Goal: Task Accomplishment & Management: Manage account settings

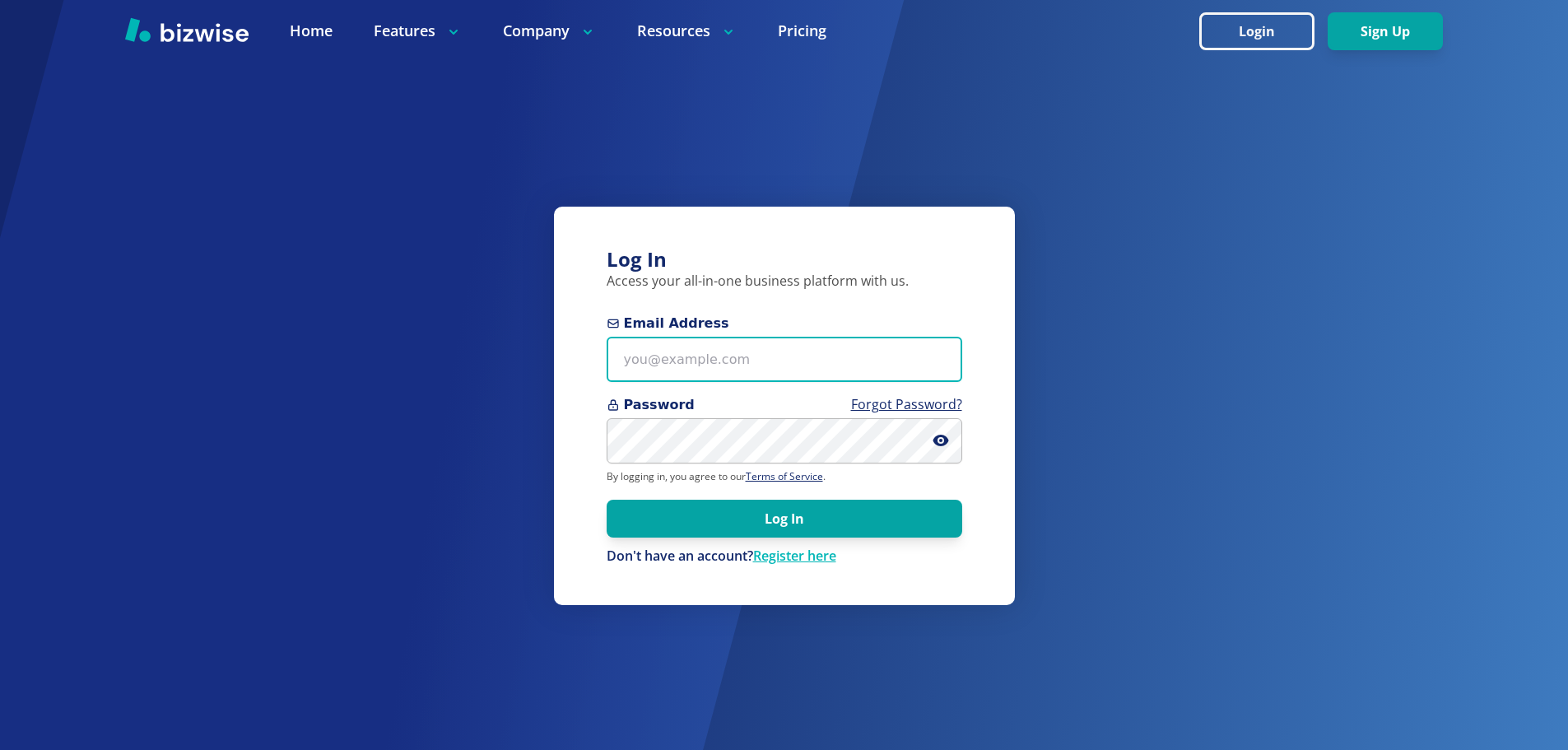
type input "[EMAIL_ADDRESS][DOMAIN_NAME]"
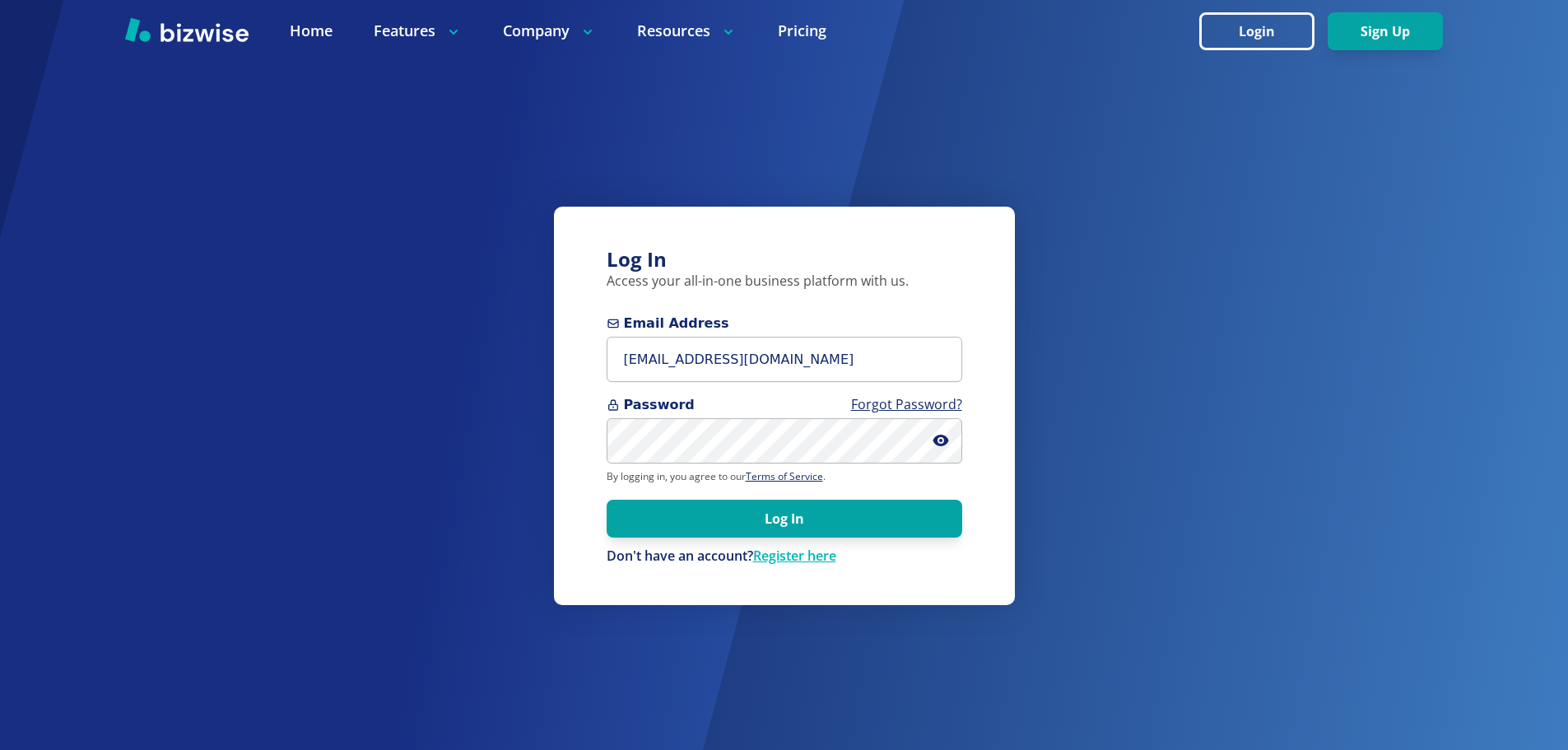
click at [801, 524] on button "Log In" at bounding box center [784, 519] width 356 height 38
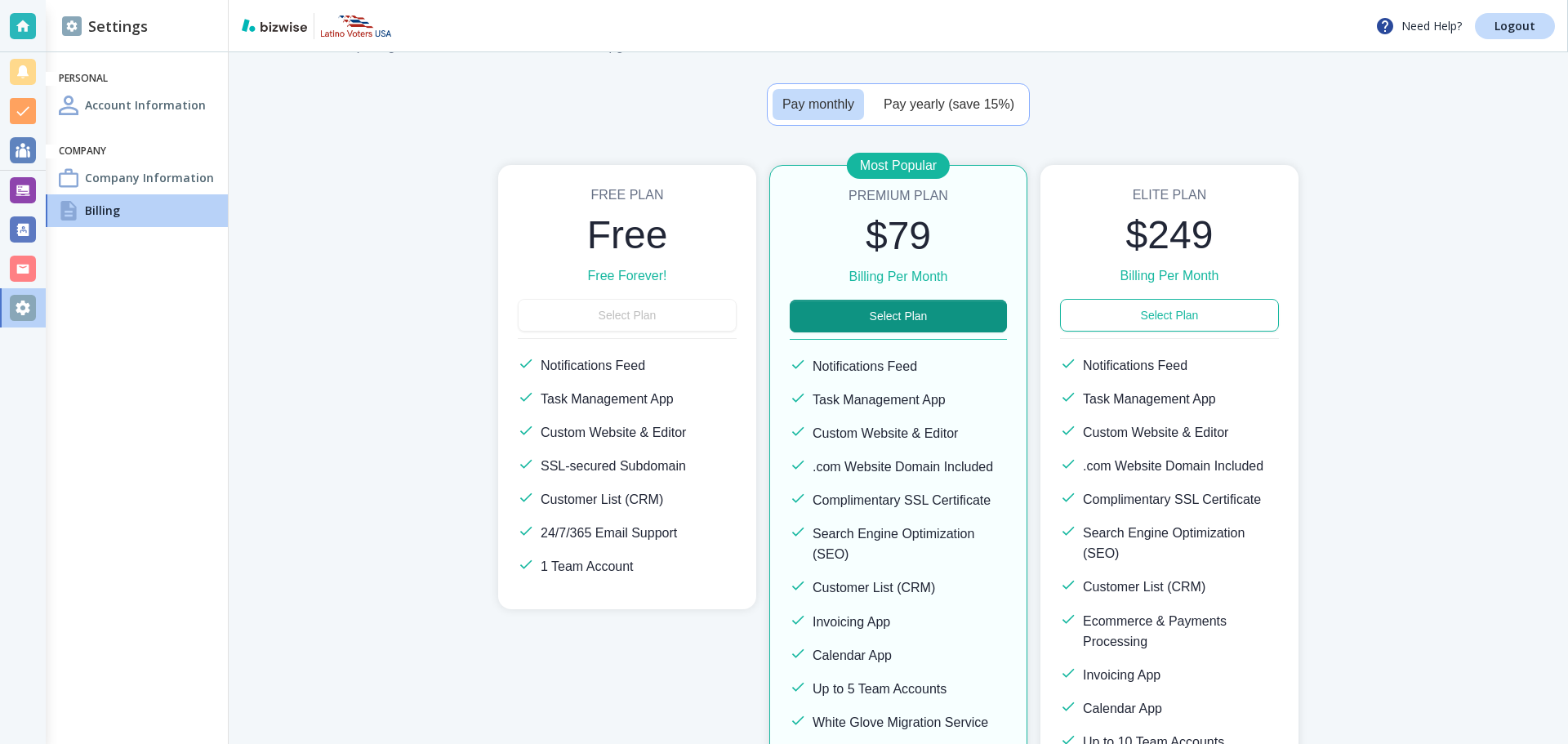
scroll to position [70, 0]
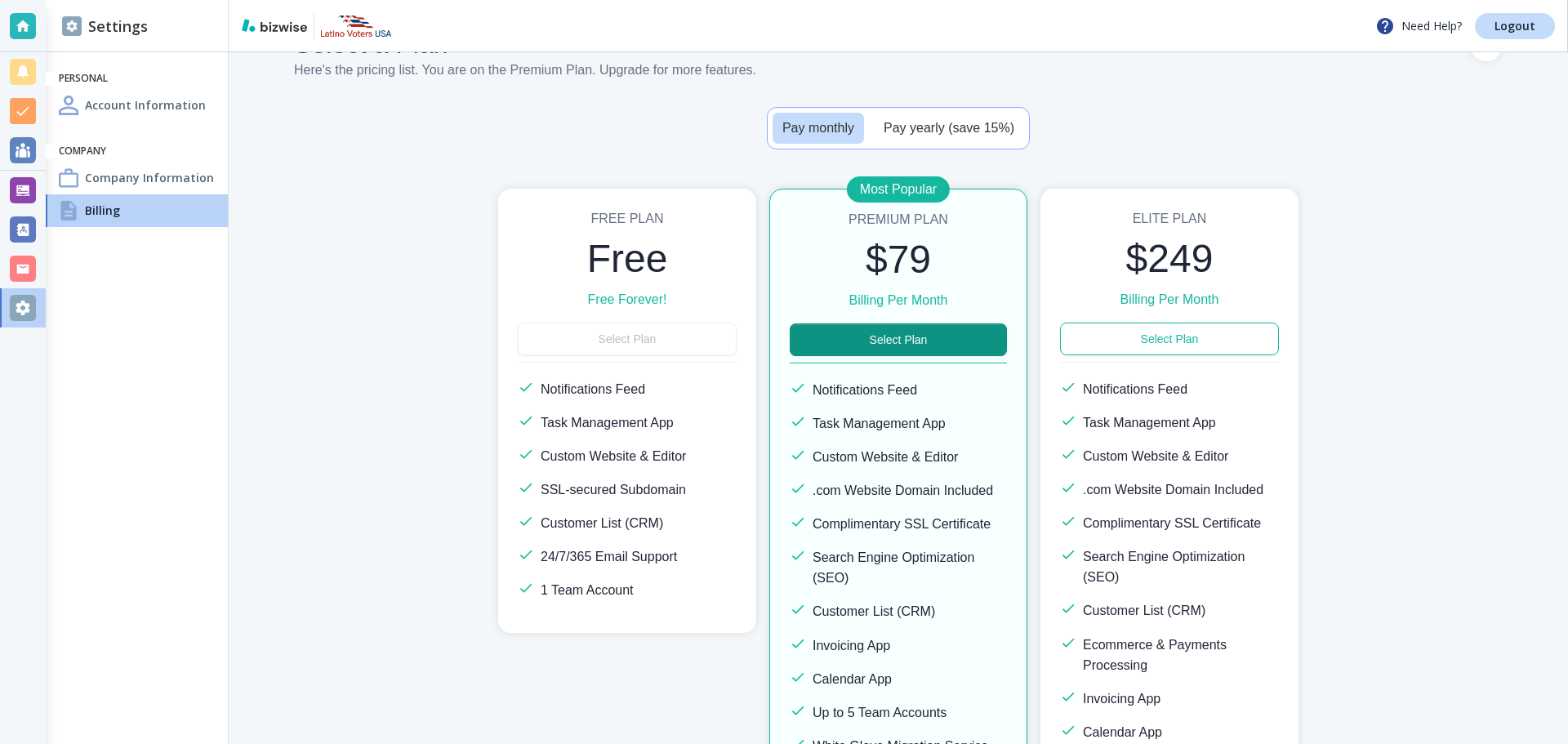
click at [106, 213] on h4 "Billing" at bounding box center [102, 210] width 35 height 17
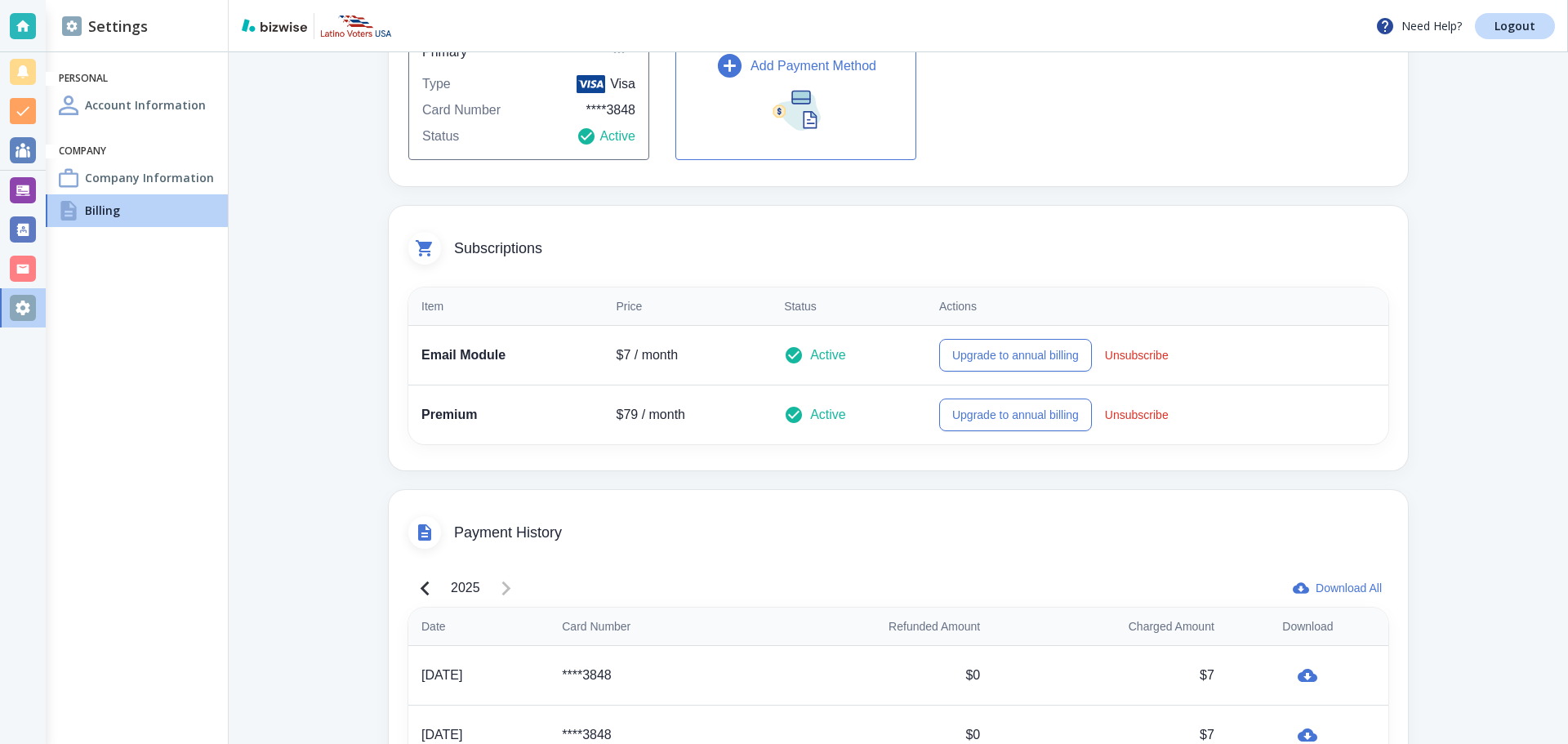
scroll to position [198, 0]
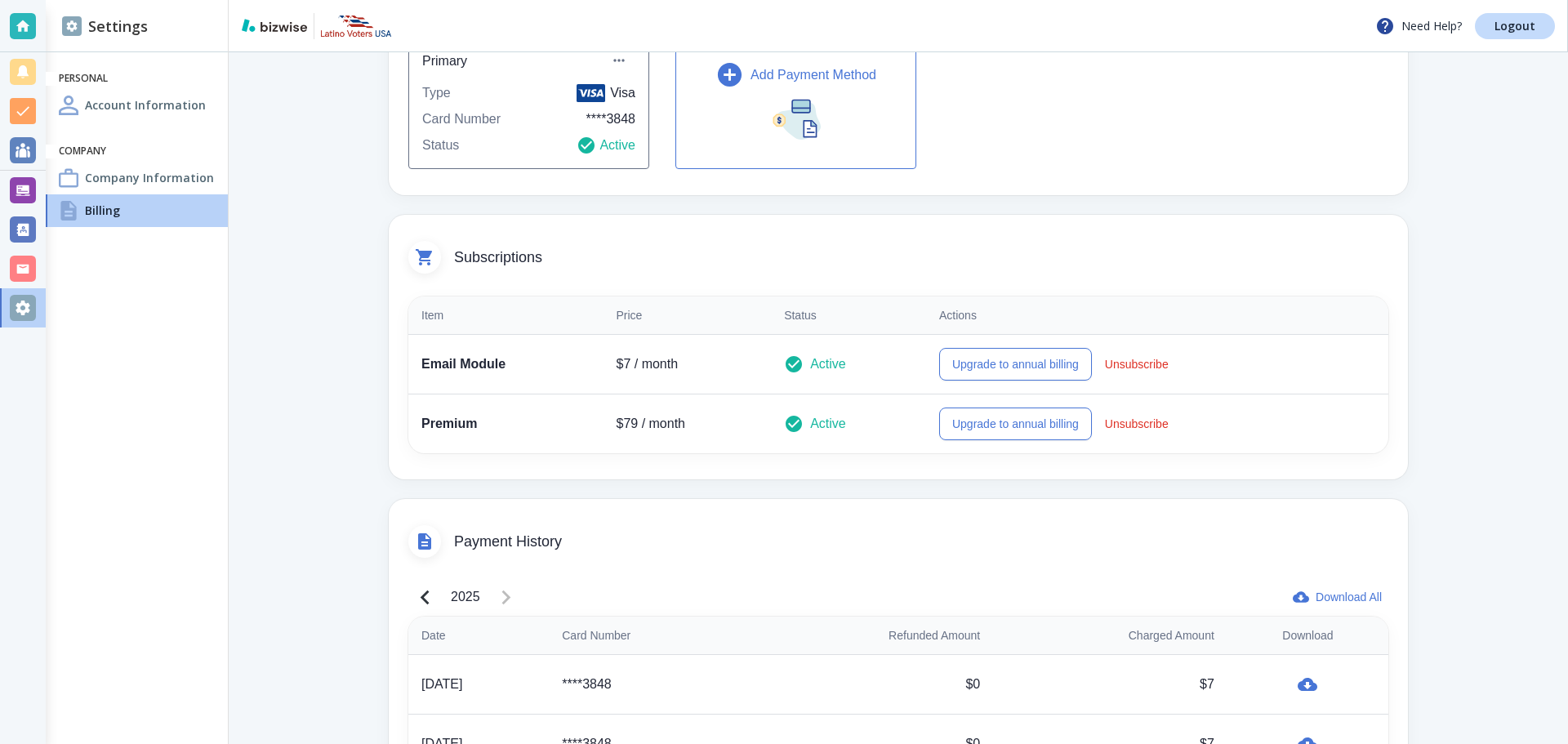
click at [1029, 357] on button "Upgrade to annual billing" at bounding box center [1015, 364] width 153 height 33
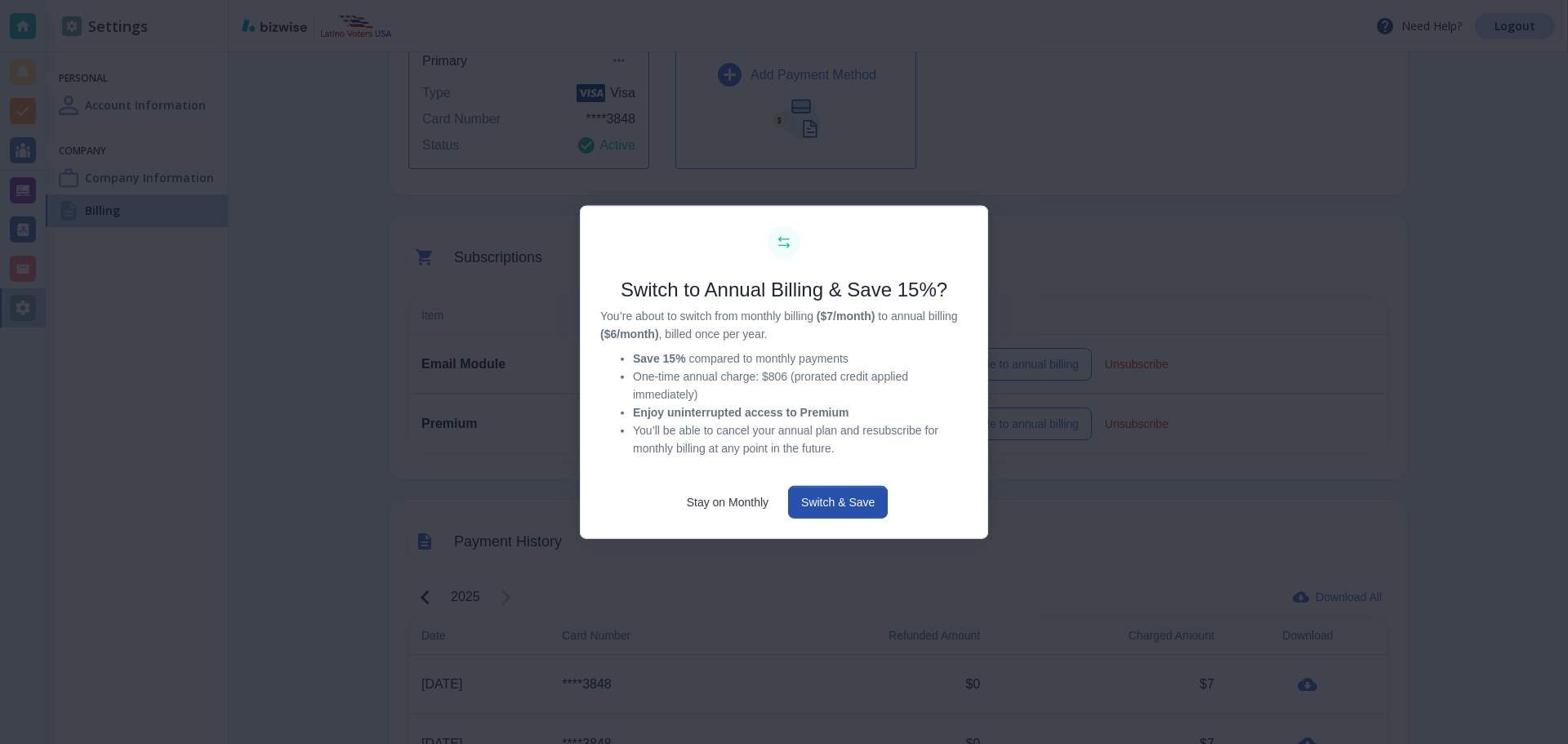
click at [1438, 345] on div at bounding box center [784, 372] width 1568 height 744
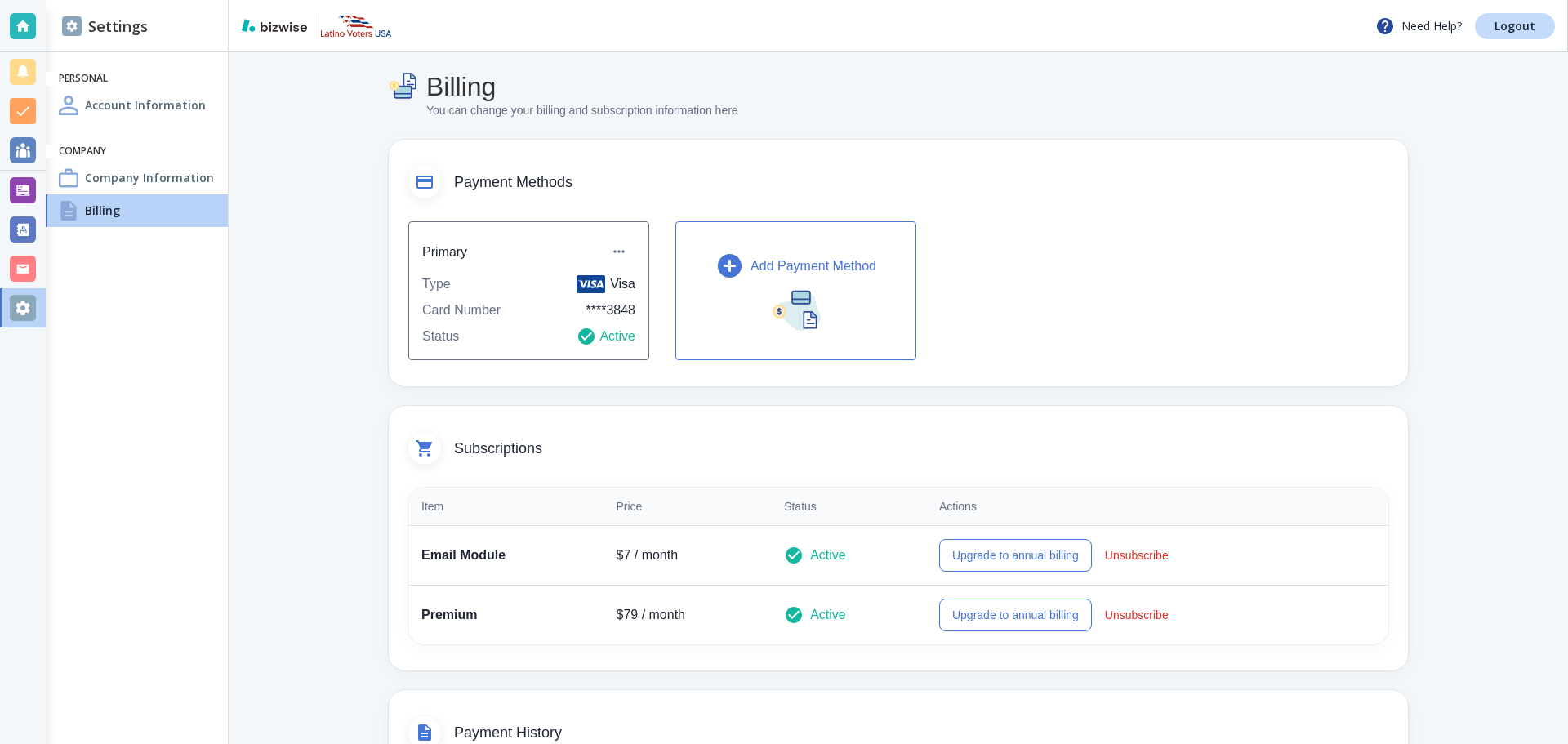
scroll to position [0, 0]
